Goal: Information Seeking & Learning: Learn about a topic

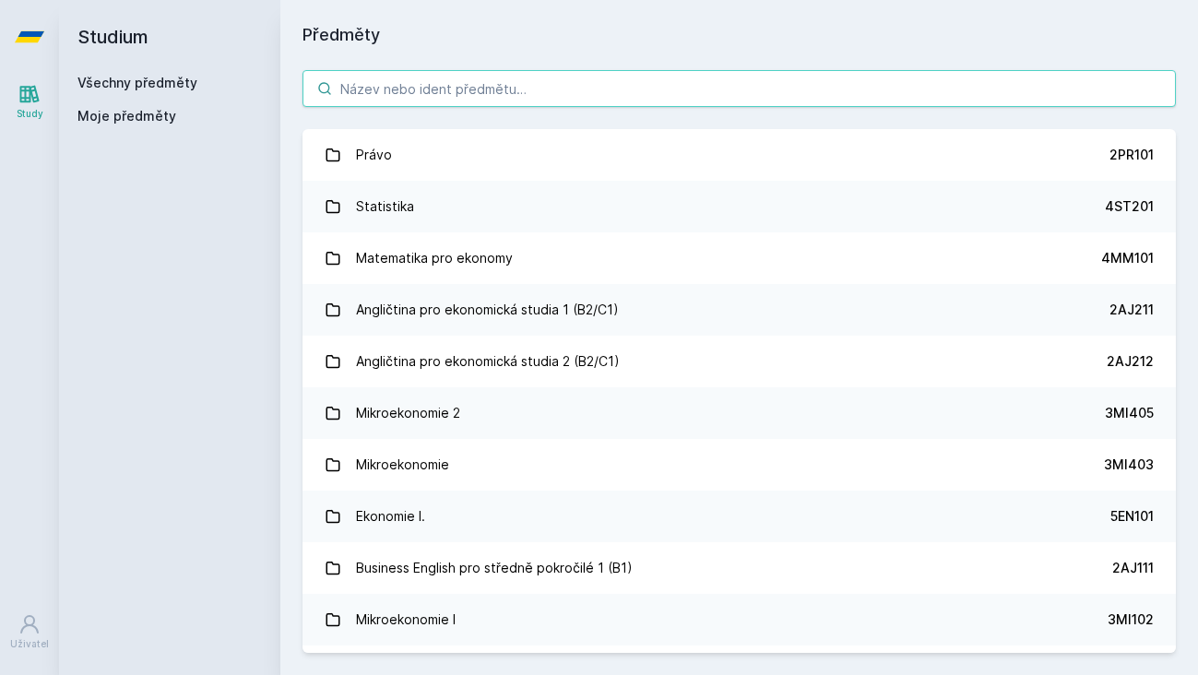
click at [524, 96] on input "search" at bounding box center [740, 88] width 874 height 37
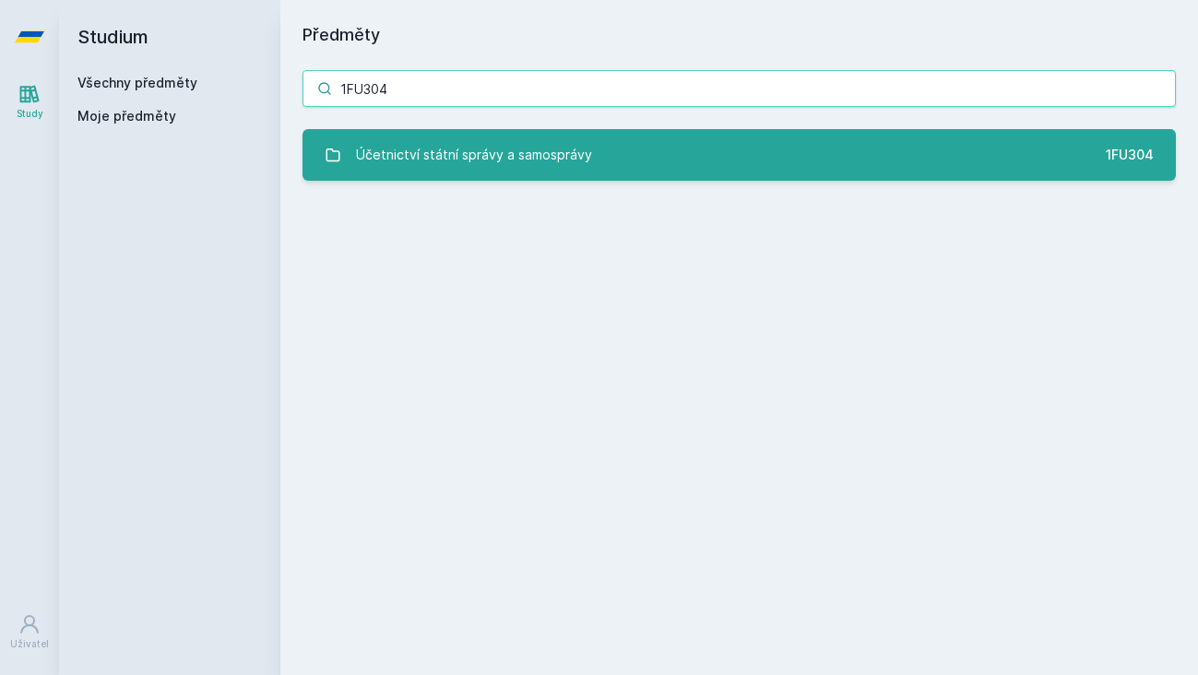
type input "1FU304"
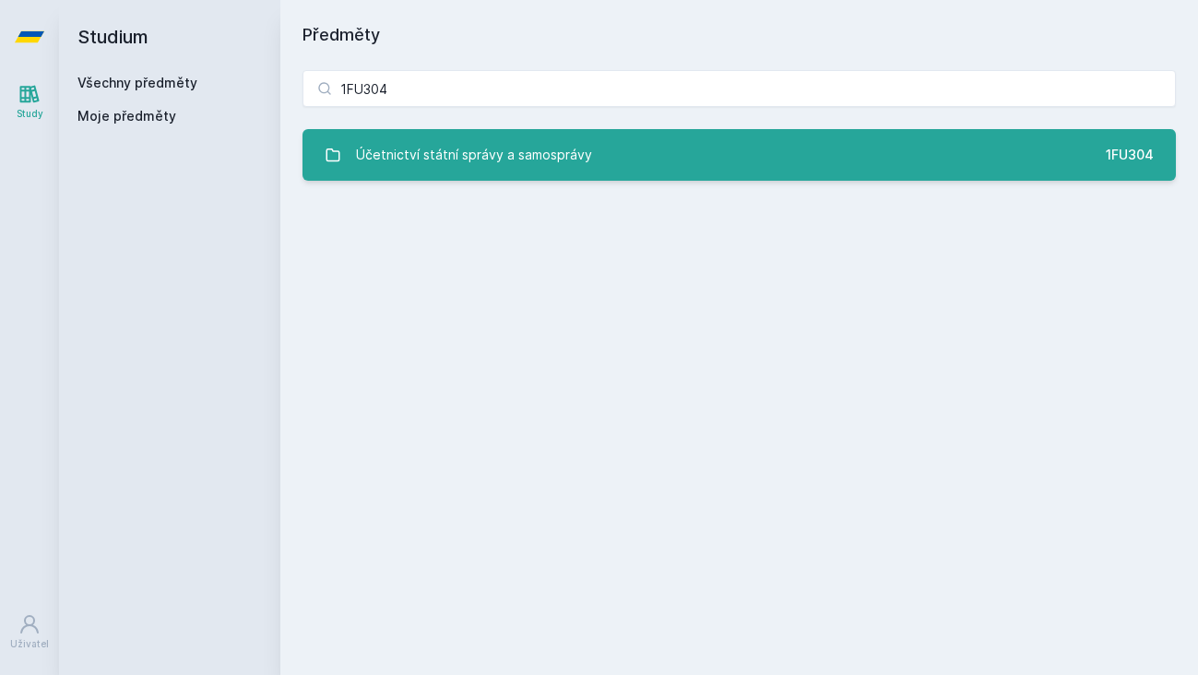
click at [633, 165] on link "Účetnictví státní správy a samosprávy 1FU304" at bounding box center [740, 155] width 874 height 52
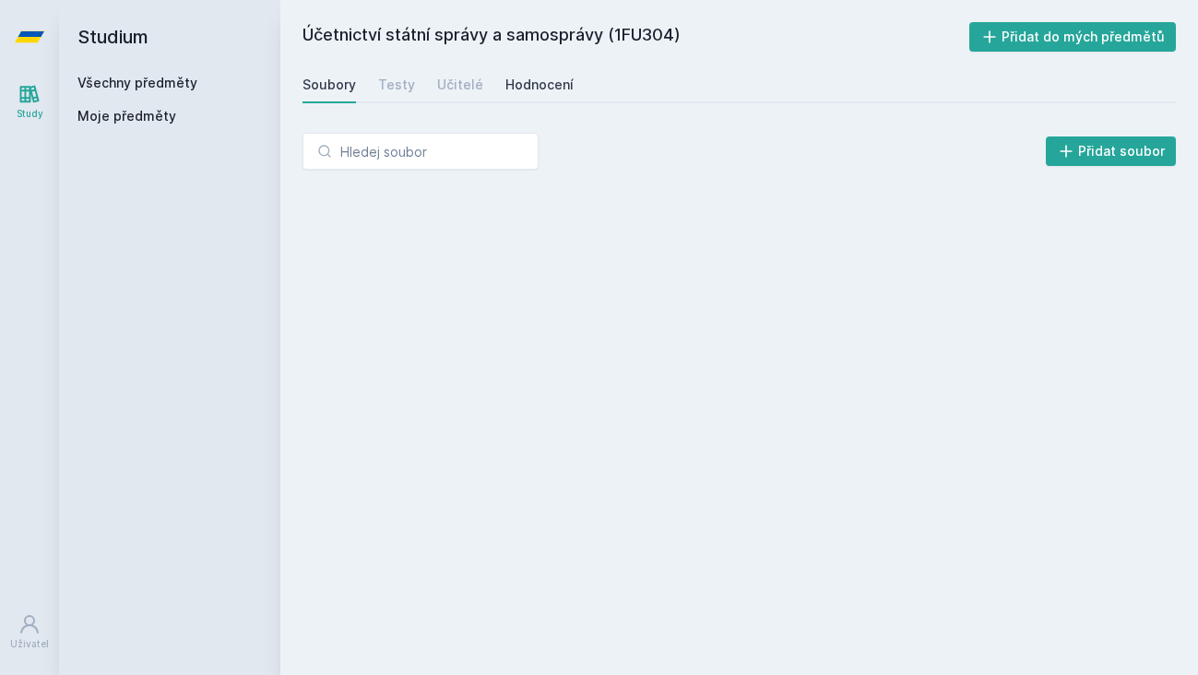
click at [559, 87] on div "Hodnocení" at bounding box center [540, 85] width 68 height 18
click at [472, 89] on div "Učitelé" at bounding box center [460, 85] width 46 height 18
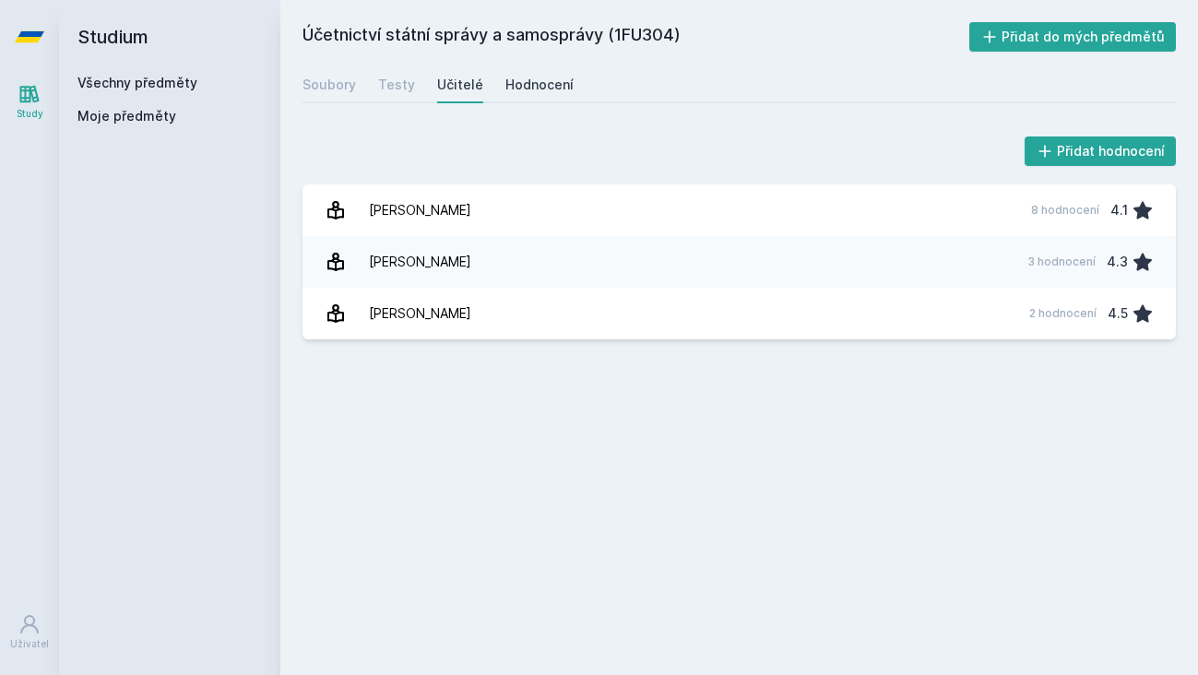
click at [554, 74] on link "Hodnocení" at bounding box center [540, 84] width 68 height 37
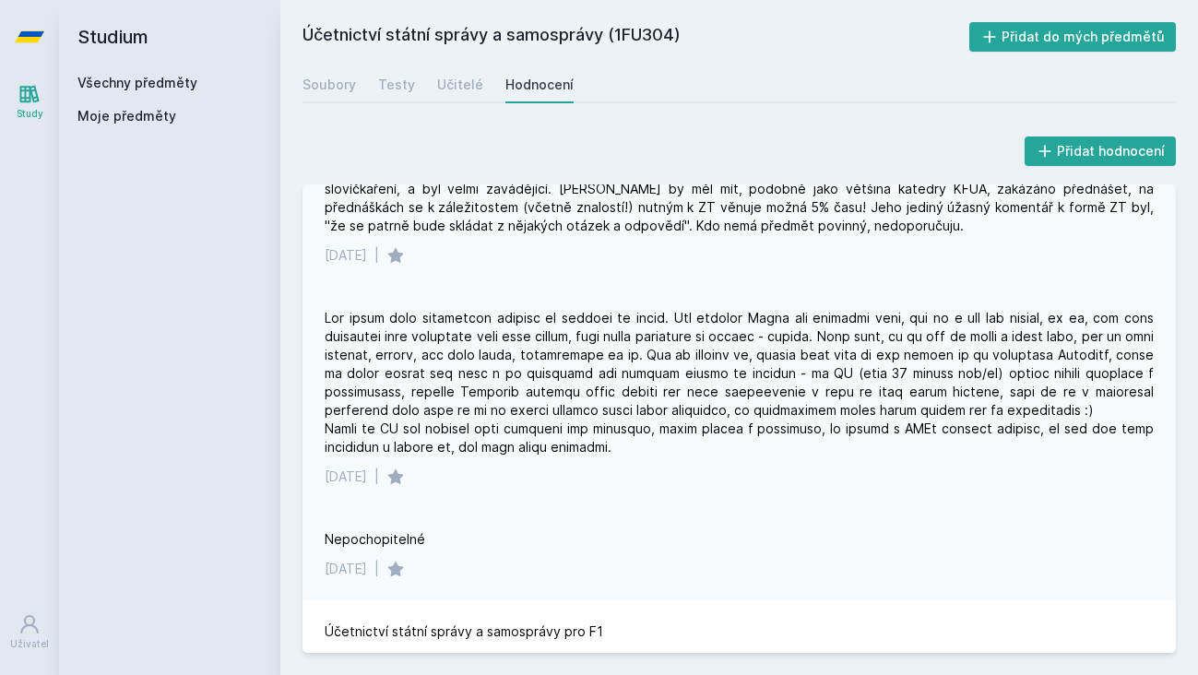
scroll to position [89, 0]
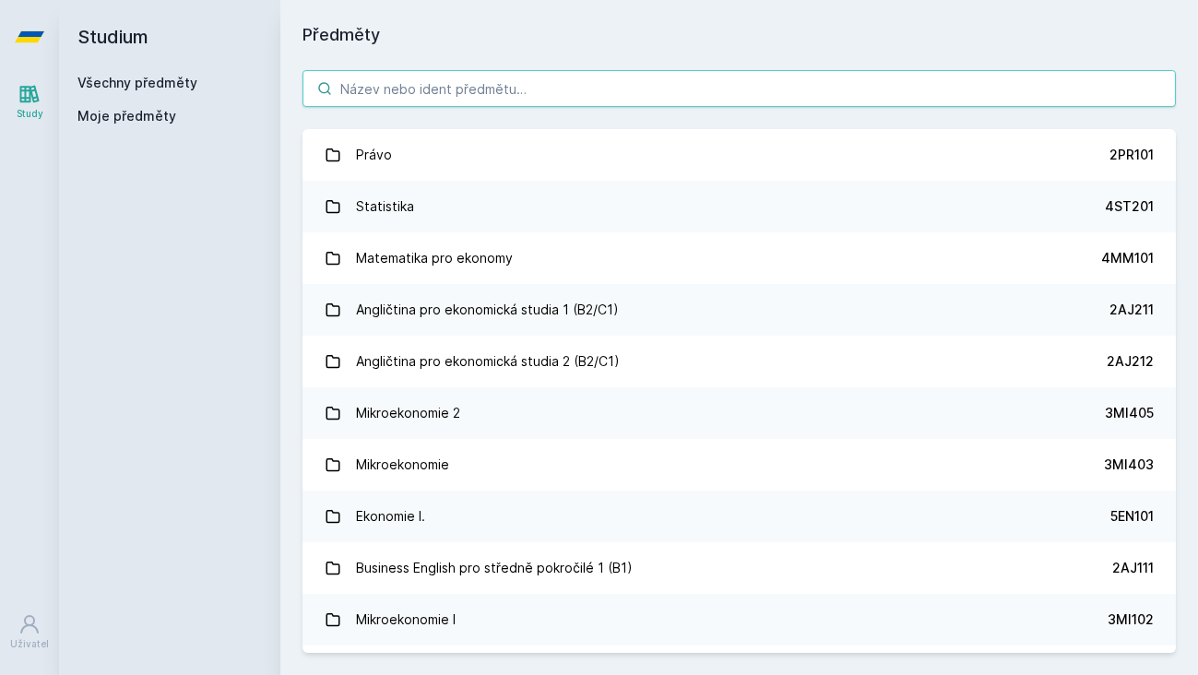
click at [416, 80] on input "search" at bounding box center [740, 88] width 874 height 37
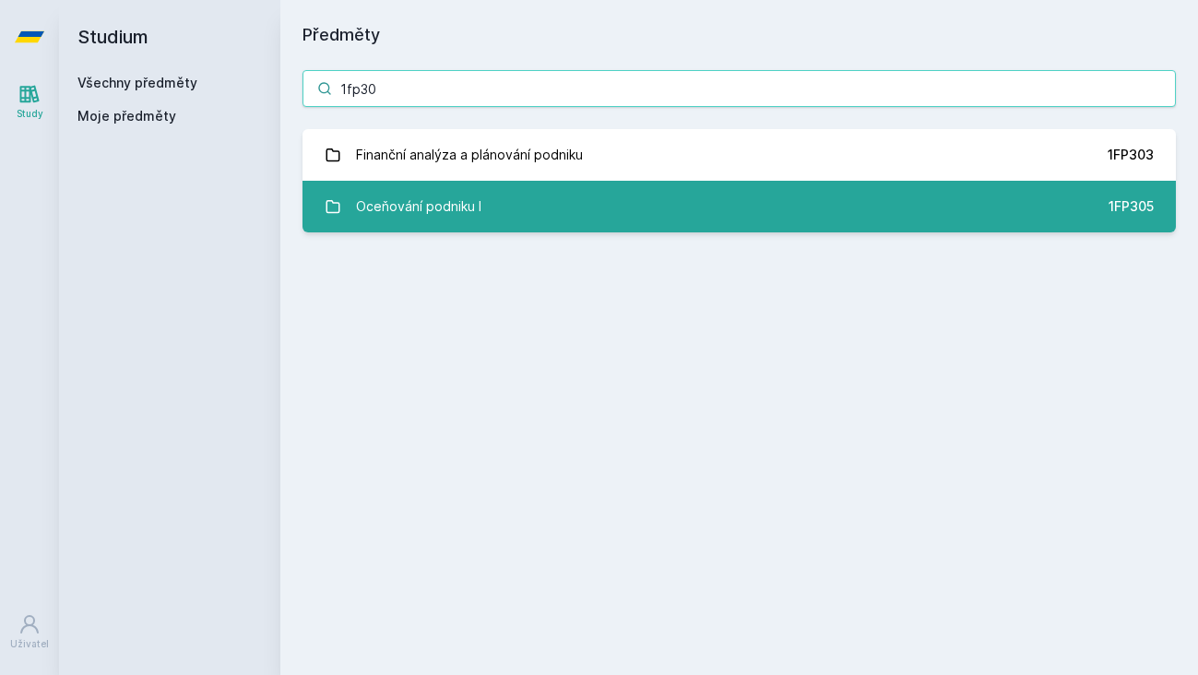
type input "1fp30"
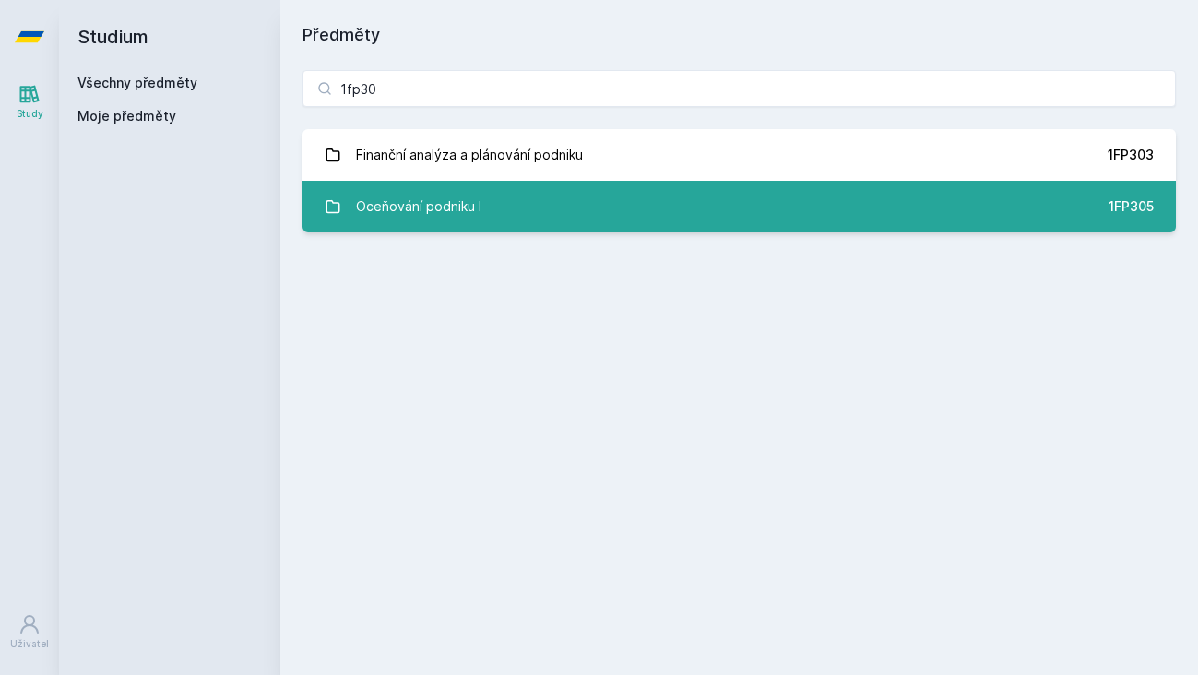
click at [473, 187] on link "Oceňování podniku I 1FP305" at bounding box center [740, 207] width 874 height 52
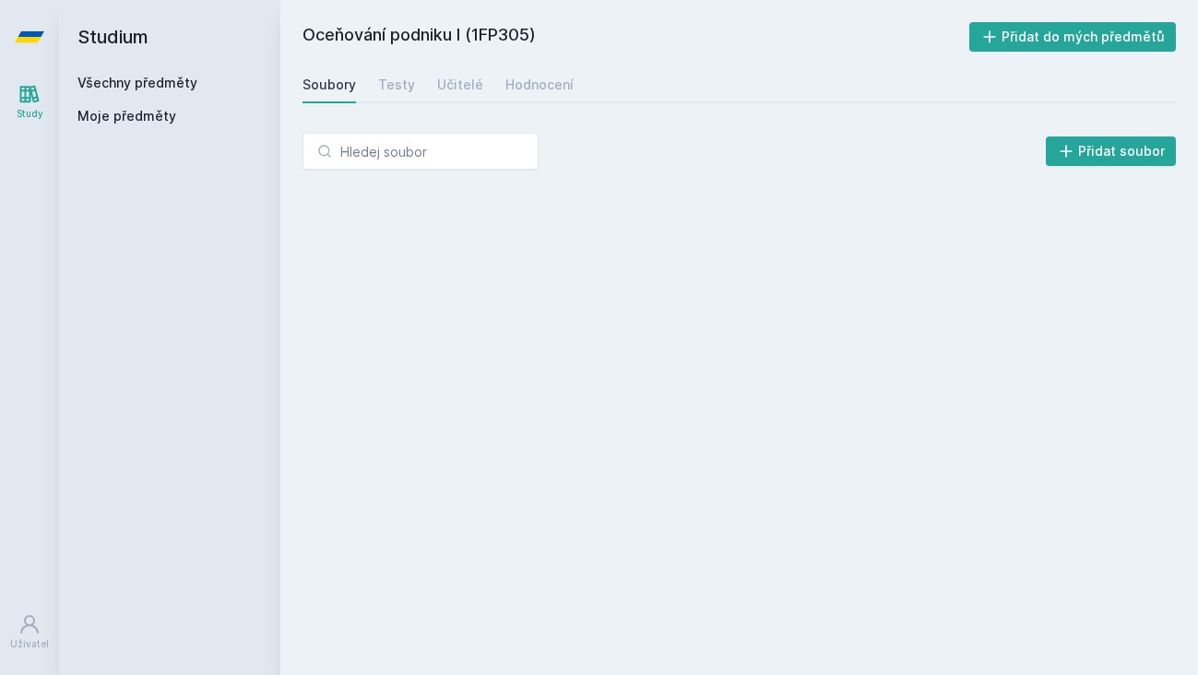
click at [481, 72] on div "Soubory Testy Učitelé Hodnocení" at bounding box center [740, 84] width 874 height 37
click at [476, 75] on div "Soubory Testy Učitelé Hodnocení" at bounding box center [740, 84] width 874 height 37
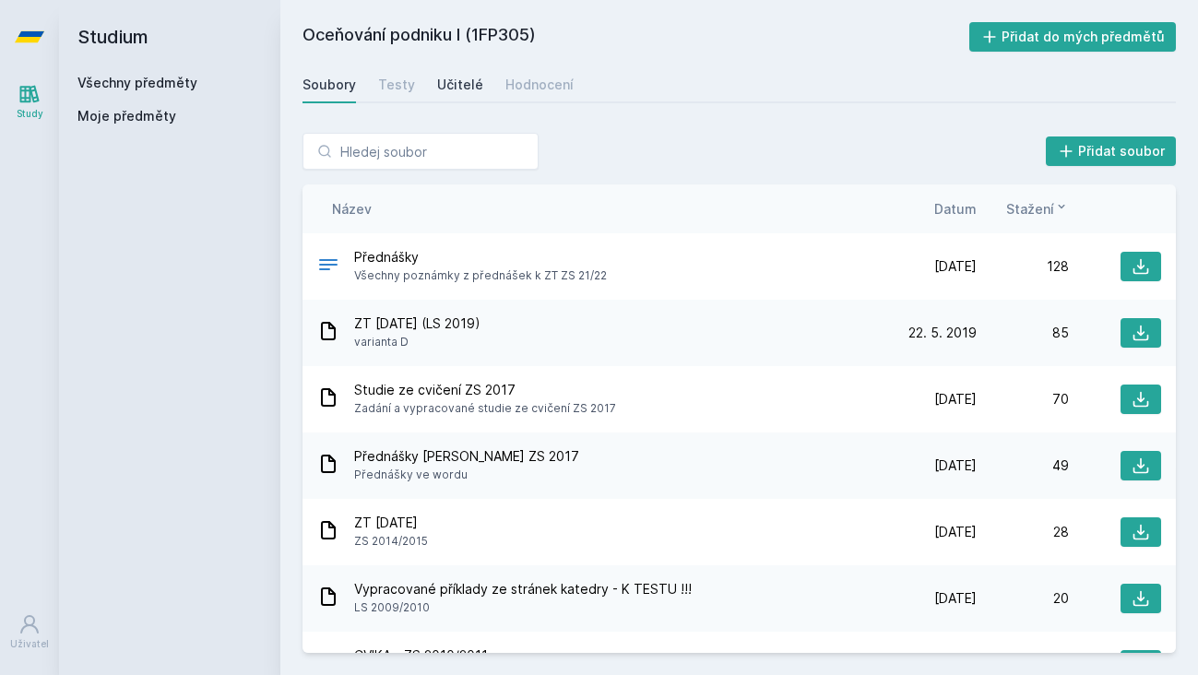
click at [475, 95] on link "Učitelé" at bounding box center [460, 84] width 46 height 37
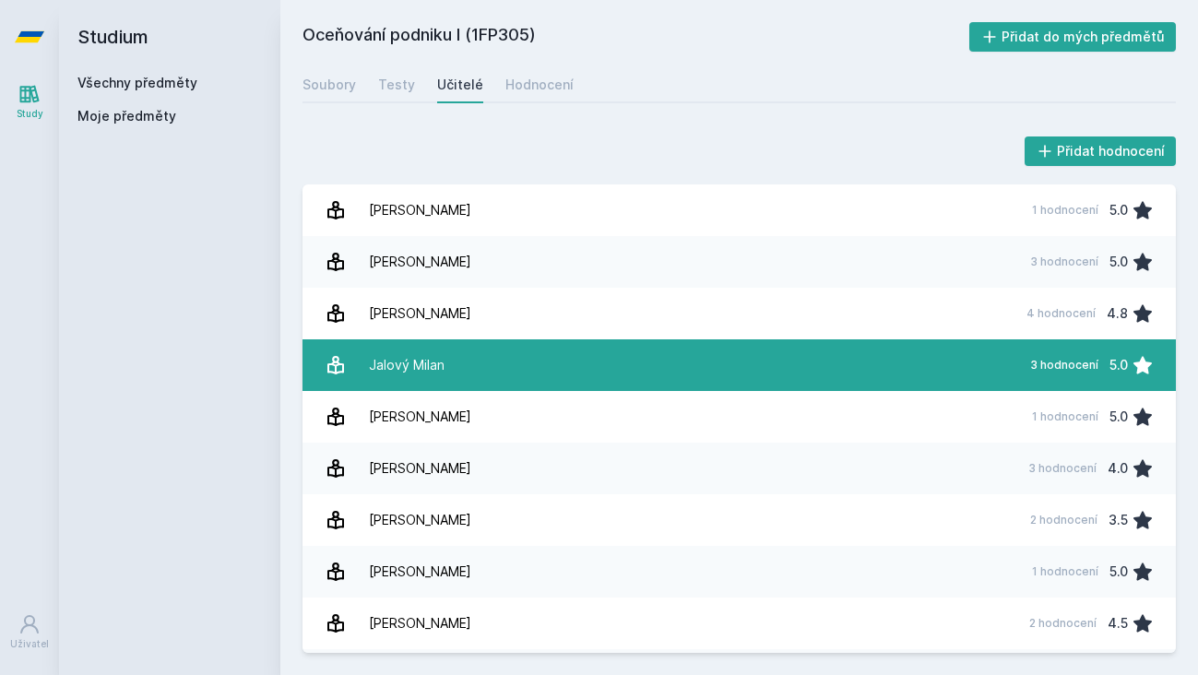
scroll to position [23, 0]
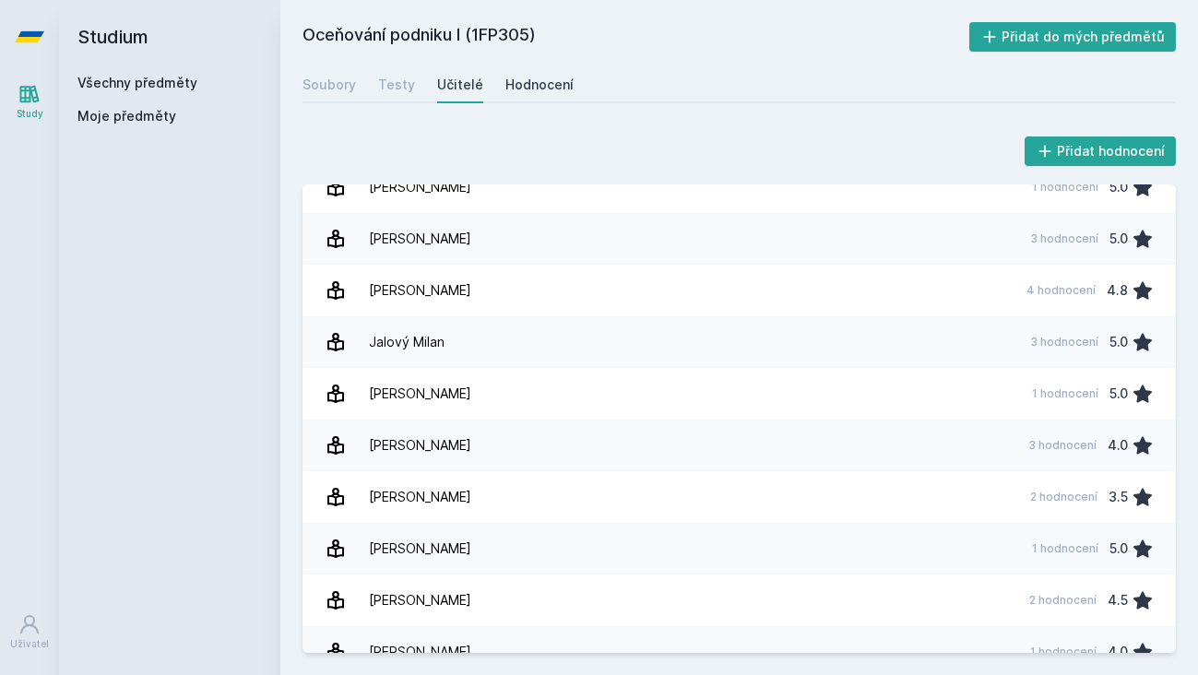
click at [517, 90] on div "Hodnocení" at bounding box center [540, 85] width 68 height 18
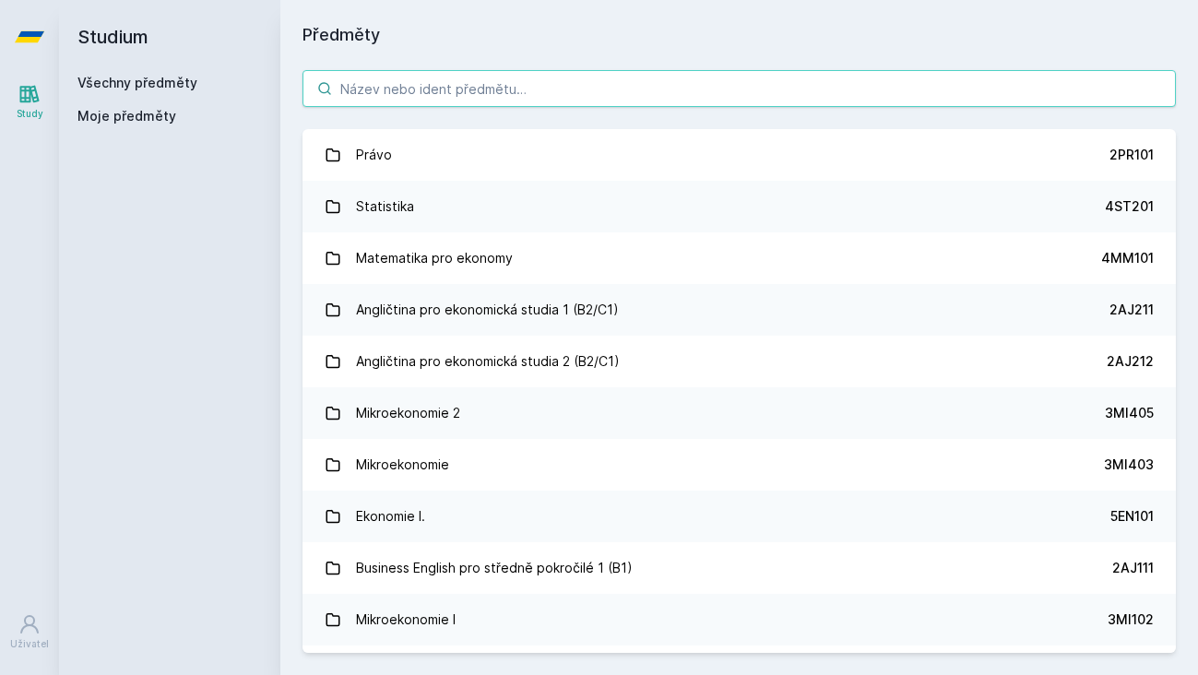
click at [410, 88] on input "search" at bounding box center [740, 88] width 874 height 37
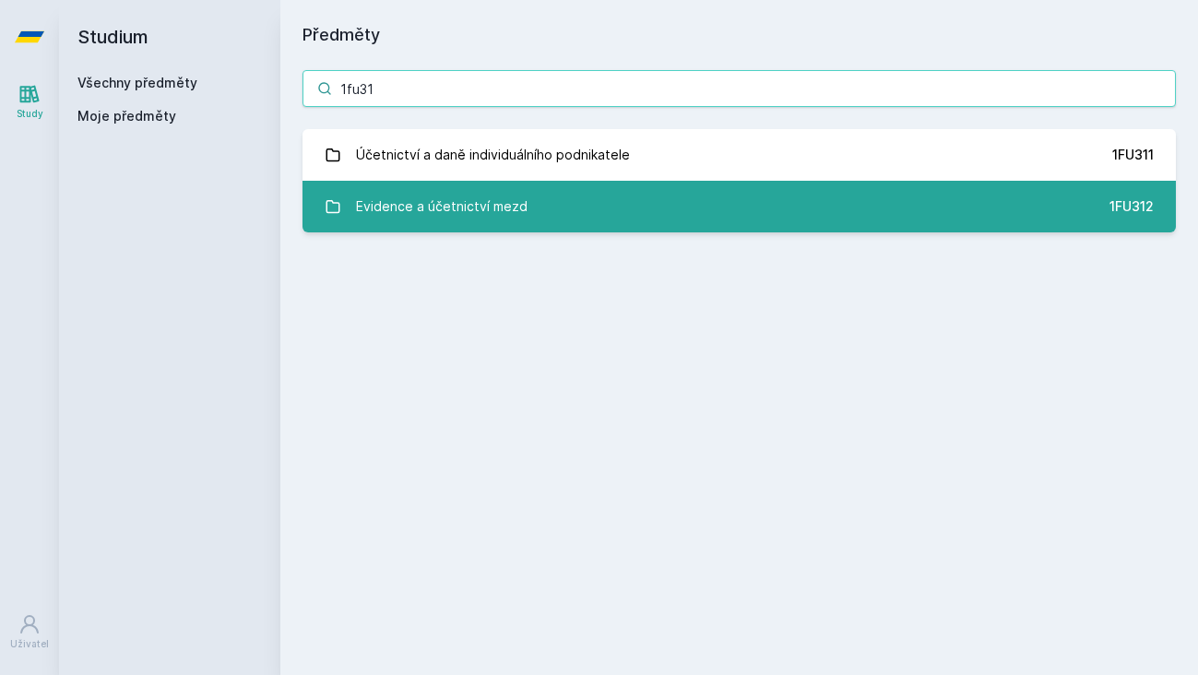
type input "1fu31"
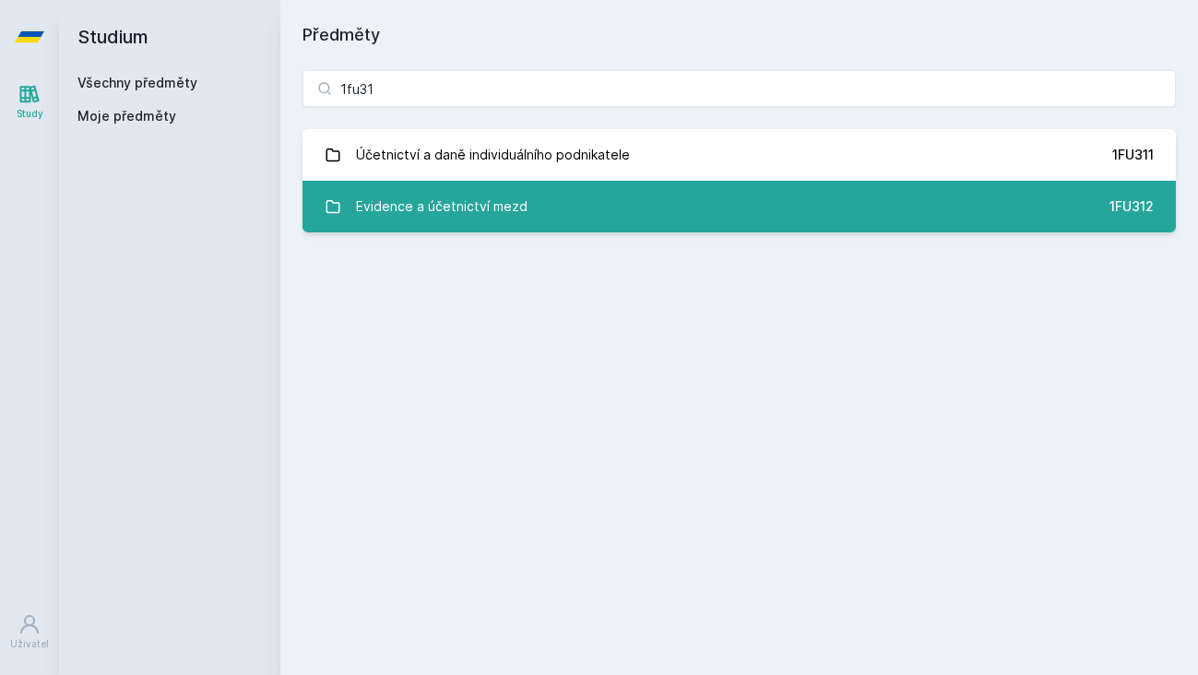
click at [496, 225] on link "Evidence a účetnictví mezd 1FU312" at bounding box center [740, 207] width 874 height 52
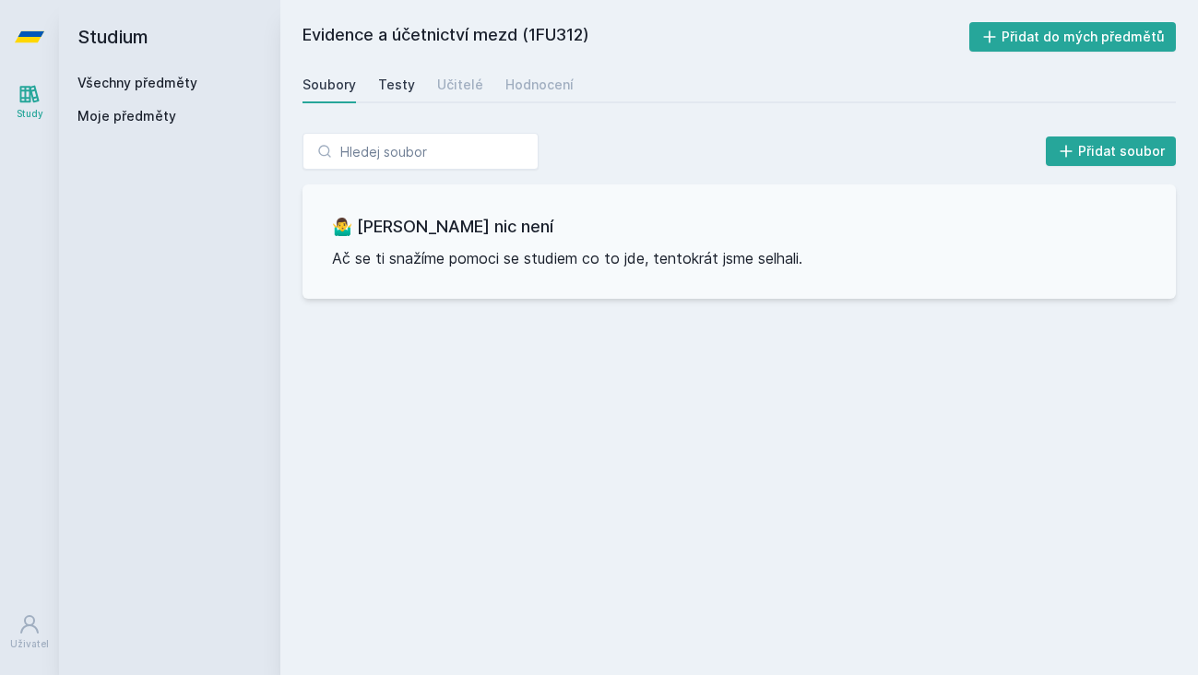
click at [397, 83] on div "Testy" at bounding box center [396, 85] width 37 height 18
click at [453, 85] on div "Učitelé" at bounding box center [460, 85] width 46 height 18
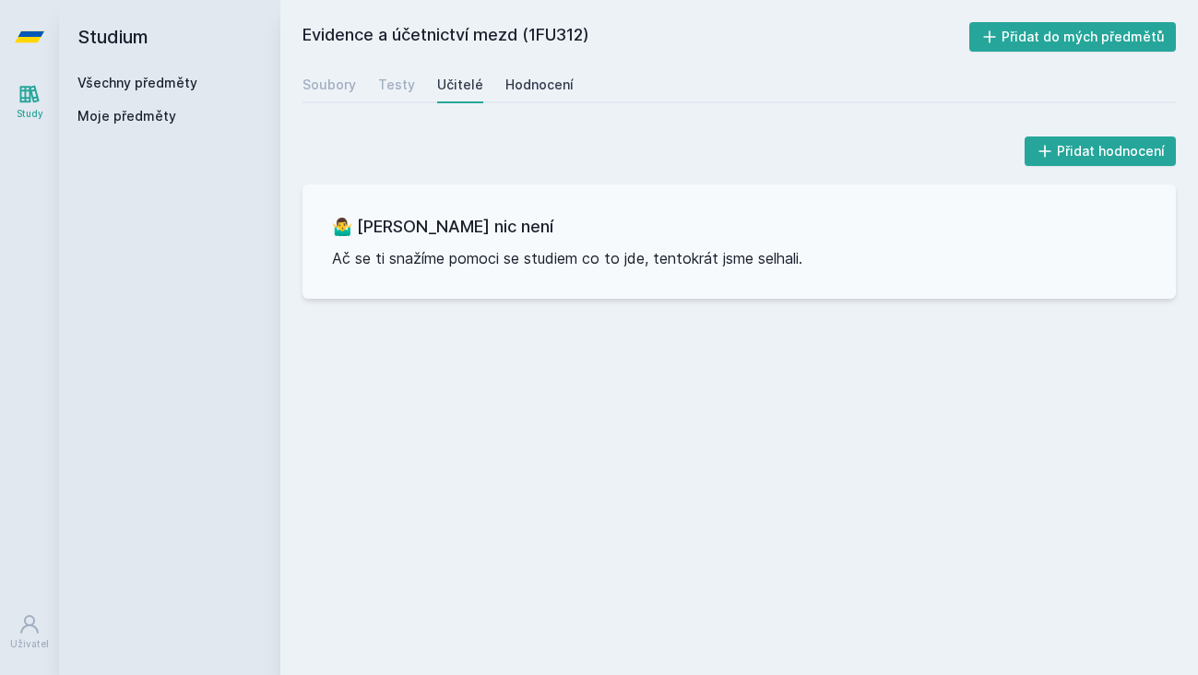
click at [514, 86] on div "Hodnocení" at bounding box center [540, 85] width 68 height 18
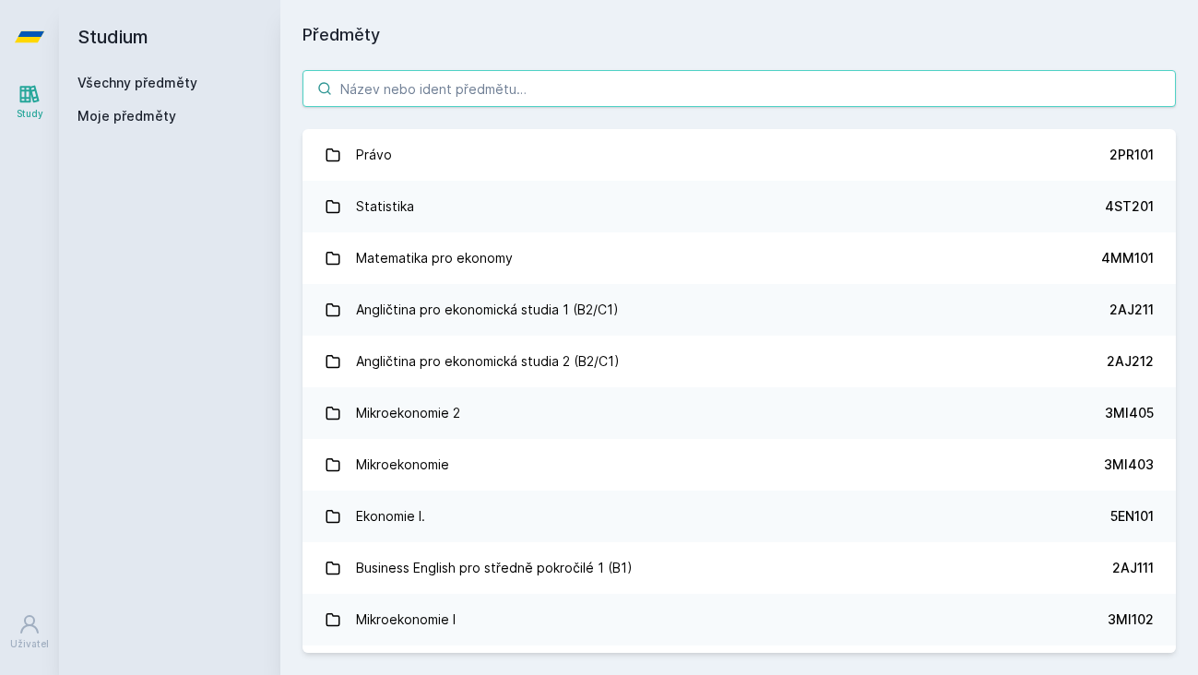
click at [364, 93] on input "search" at bounding box center [740, 88] width 874 height 37
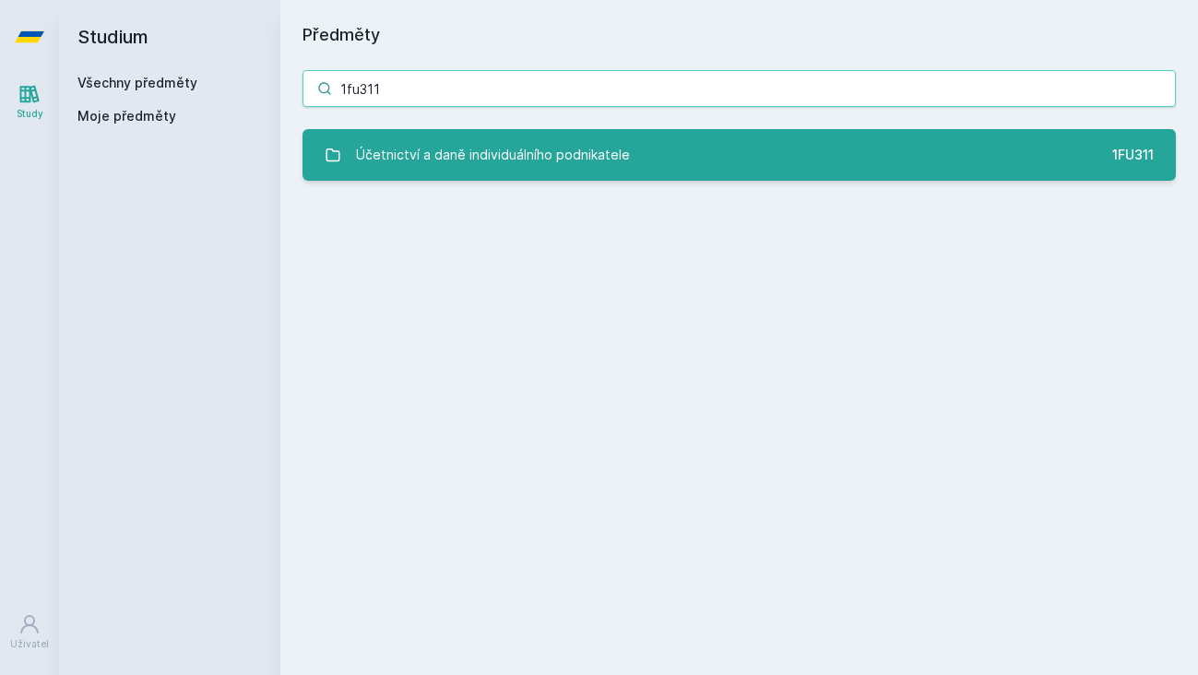
type input "1fu311"
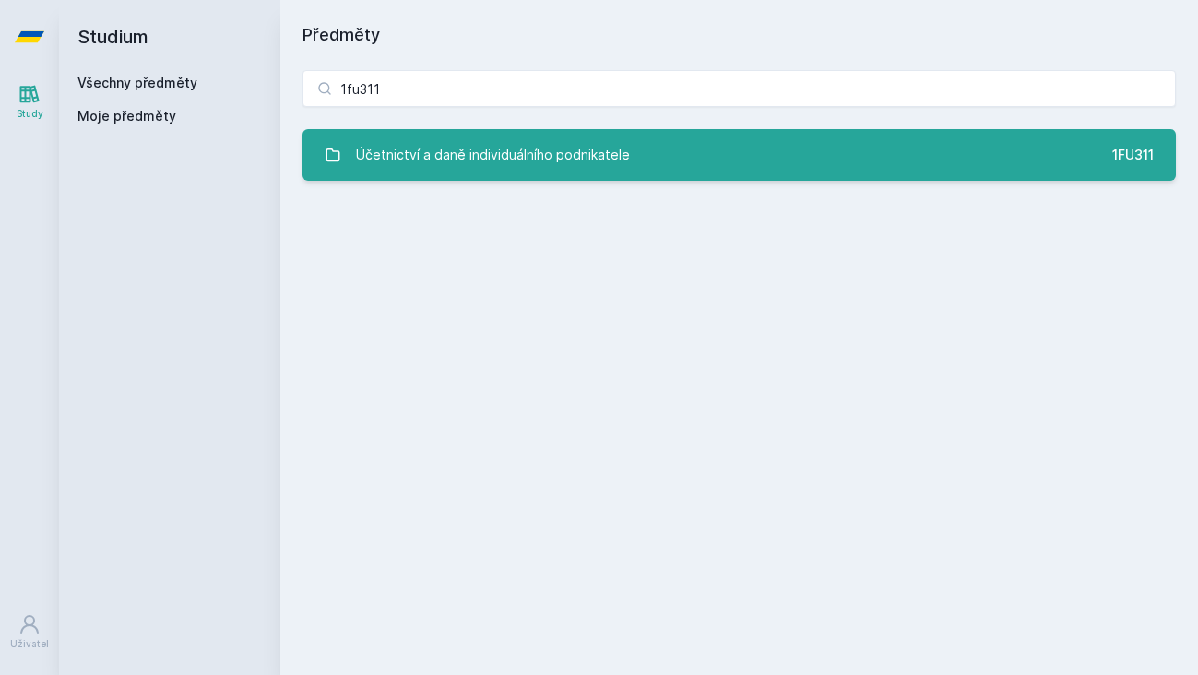
click at [475, 162] on div "Účetnictví a daně individuálního podnikatele" at bounding box center [493, 155] width 274 height 37
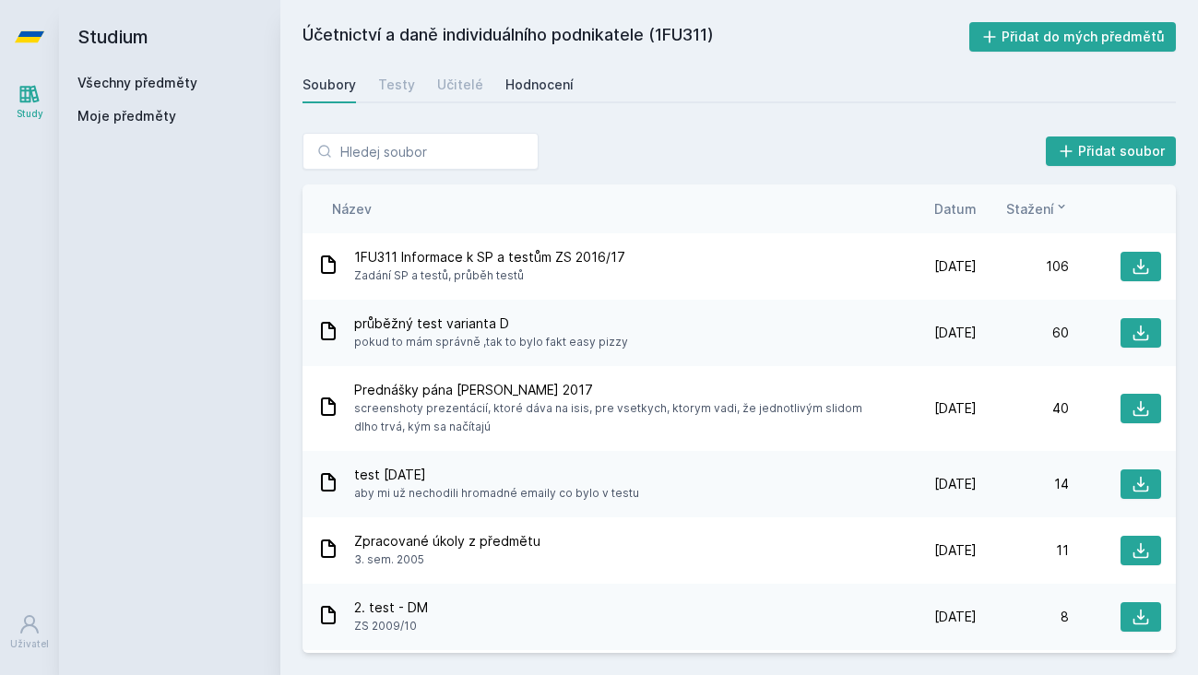
click at [516, 93] on div "Hodnocení" at bounding box center [540, 85] width 68 height 18
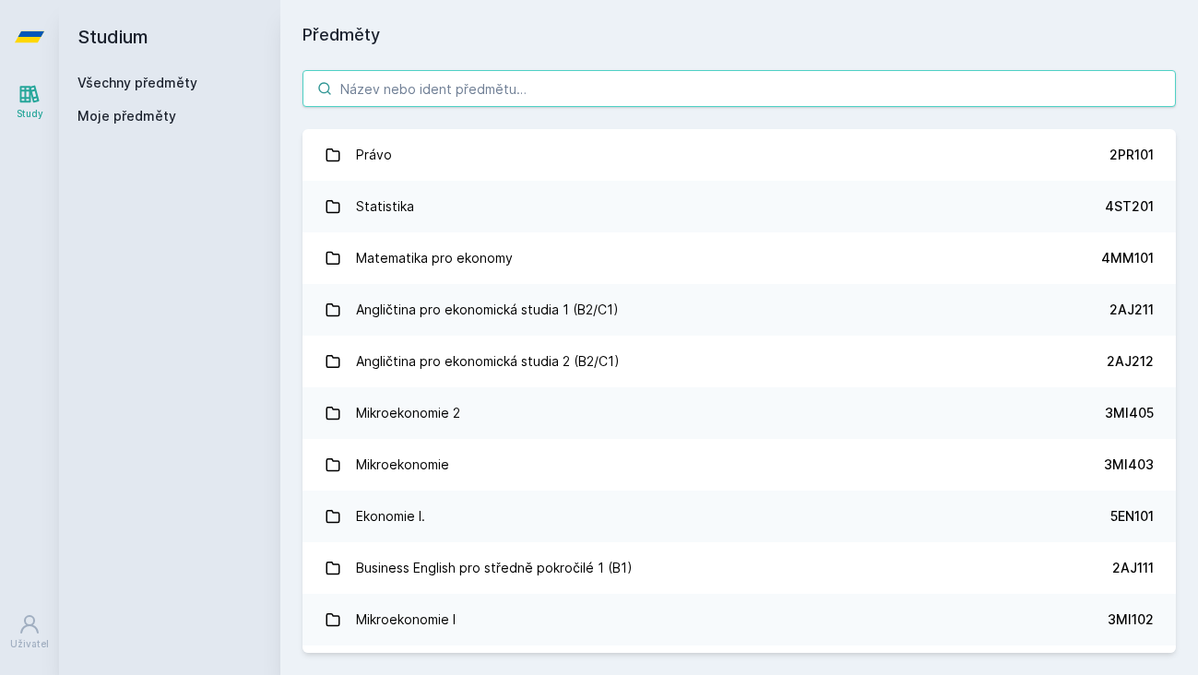
click at [429, 79] on input "search" at bounding box center [740, 88] width 874 height 37
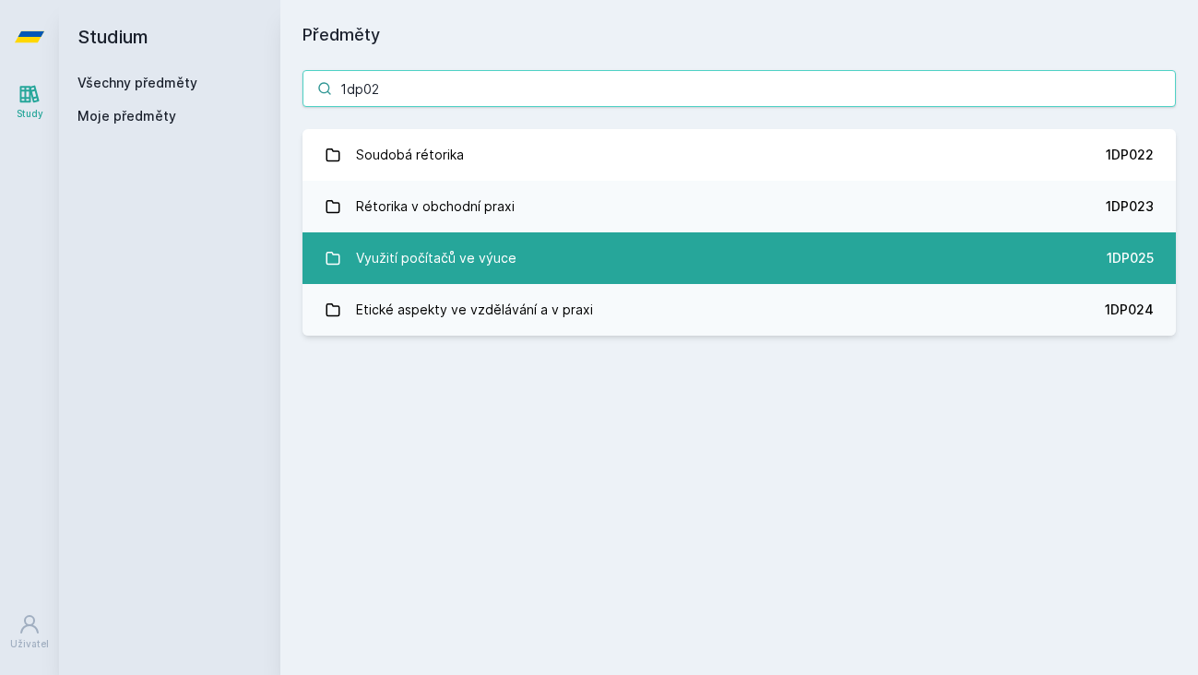
type input "1dp02"
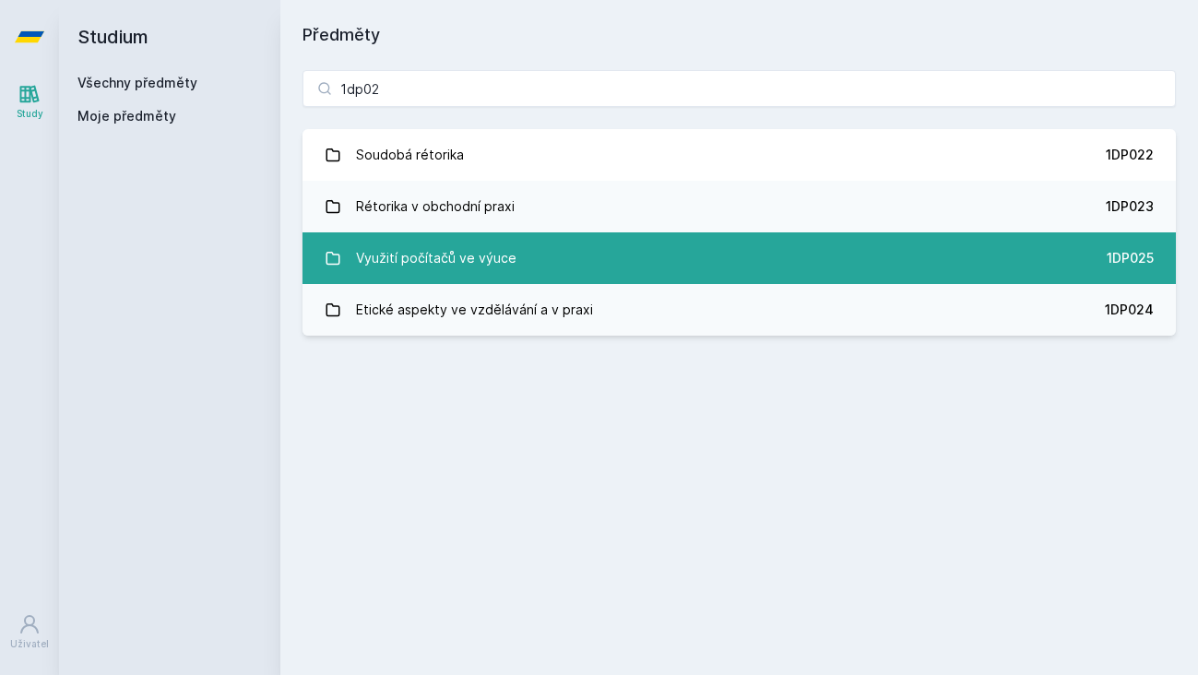
click at [496, 243] on div "Využití počítačů ve výuce" at bounding box center [436, 258] width 161 height 37
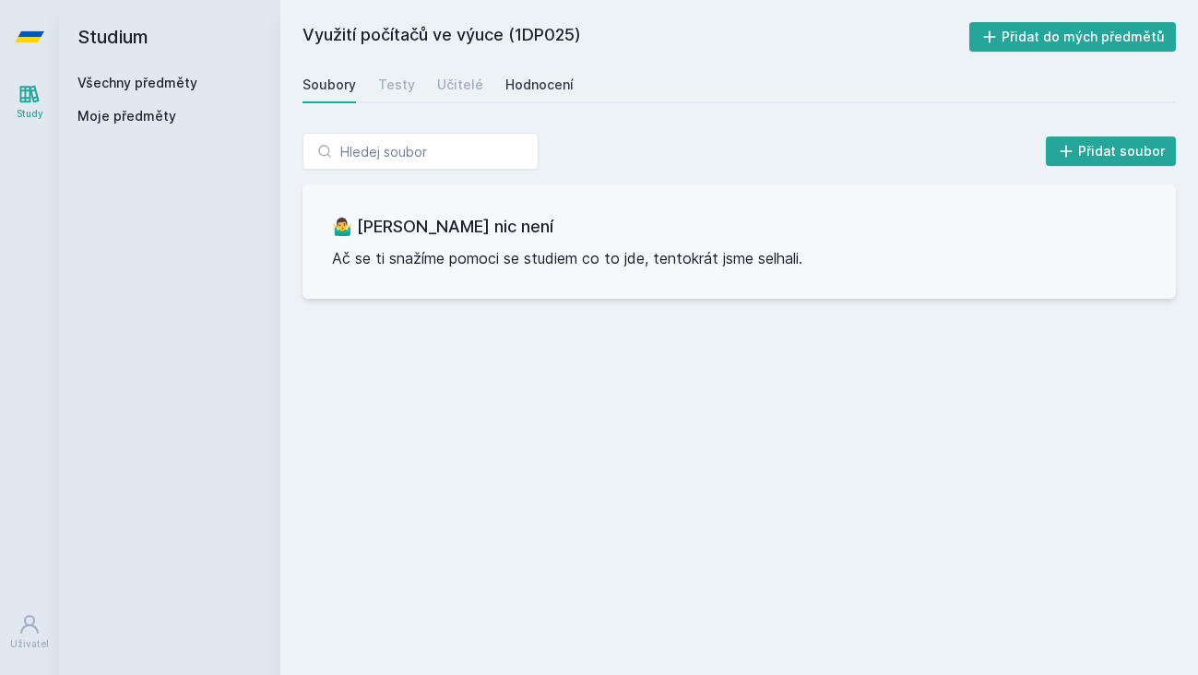
click at [506, 83] on div "Hodnocení" at bounding box center [540, 85] width 68 height 18
